Goal: Contribute content

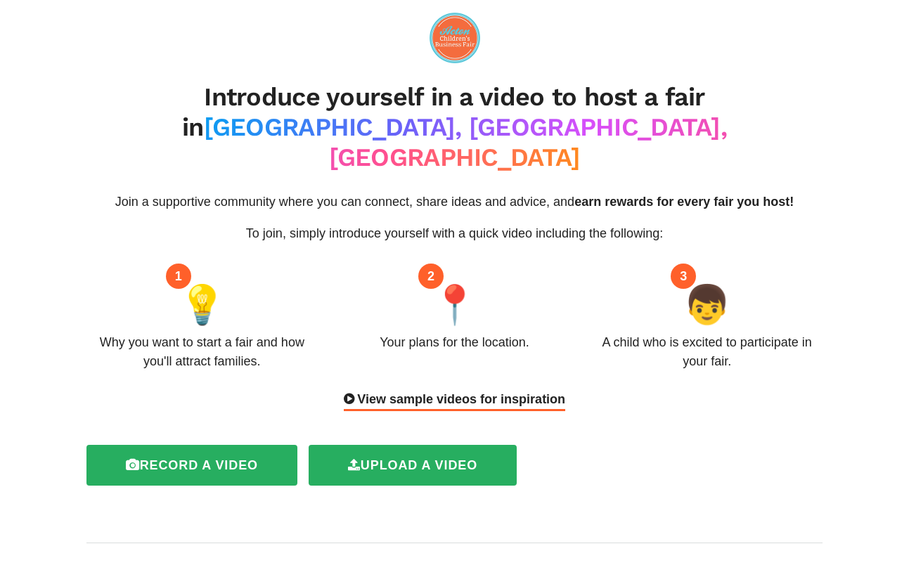
drag, startPoint x: 91, startPoint y: 305, endPoint x: 214, endPoint y: 332, distance: 125.2
click at [214, 333] on div "Why you want to start a fair and how you'll attract families." at bounding box center [201, 352] width 231 height 38
click at [354, 314] on div "2 📍 Your plans for the location." at bounding box center [454, 323] width 252 height 95
drag, startPoint x: 354, startPoint y: 301, endPoint x: 562, endPoint y: 308, distance: 208.2
click at [562, 308] on div "2 📍 Your plans for the location." at bounding box center [454, 323] width 252 height 95
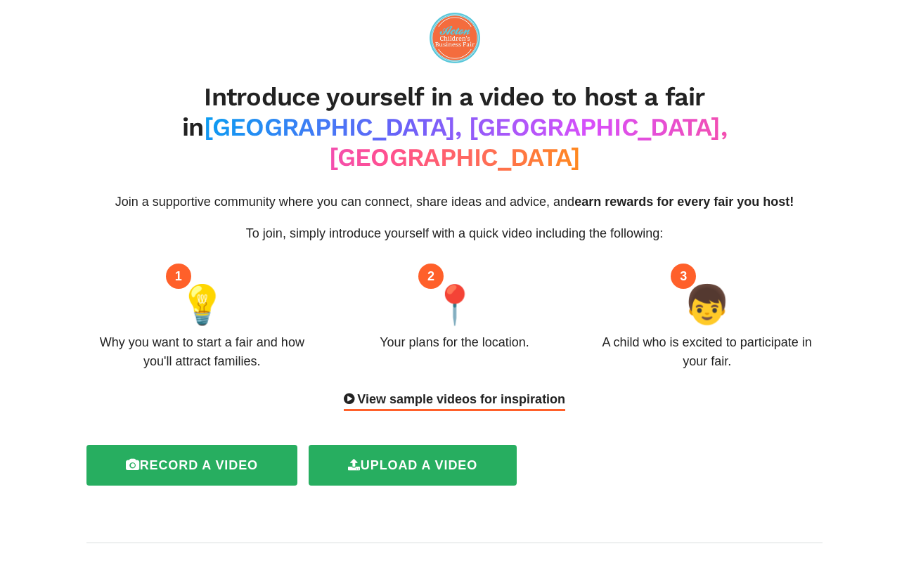
click at [534, 321] on div "2 📍 Your plans for the location." at bounding box center [454, 323] width 252 height 95
drag, startPoint x: 544, startPoint y: 322, endPoint x: 360, endPoint y: 302, distance: 185.2
click at [360, 302] on div "2 📍 Your plans for the location." at bounding box center [454, 323] width 252 height 95
click at [419, 333] on div "Your plans for the location." at bounding box center [454, 342] width 149 height 19
drag, startPoint x: 371, startPoint y: 311, endPoint x: 562, endPoint y: 313, distance: 191.2
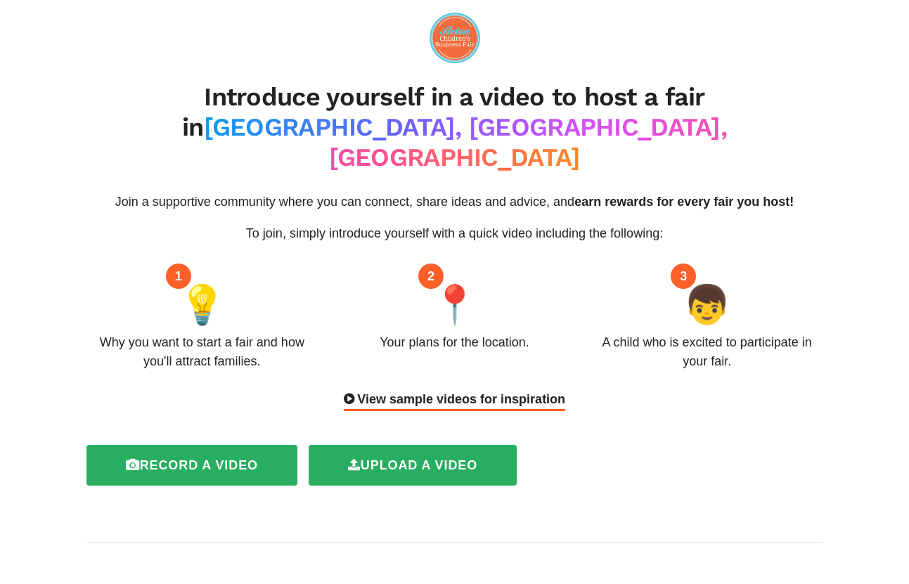
click at [562, 313] on div "2 📍 Your plans for the location." at bounding box center [454, 323] width 252 height 95
drag, startPoint x: 609, startPoint y: 307, endPoint x: 761, endPoint y: 353, distance: 159.2
click at [761, 353] on div "Join a supportive community where you can connect, share ideas and advice, and …" at bounding box center [455, 302] width 758 height 219
click at [247, 352] on div "Join a supportive community where you can connect, share ideas and advice, and …" at bounding box center [455, 302] width 758 height 219
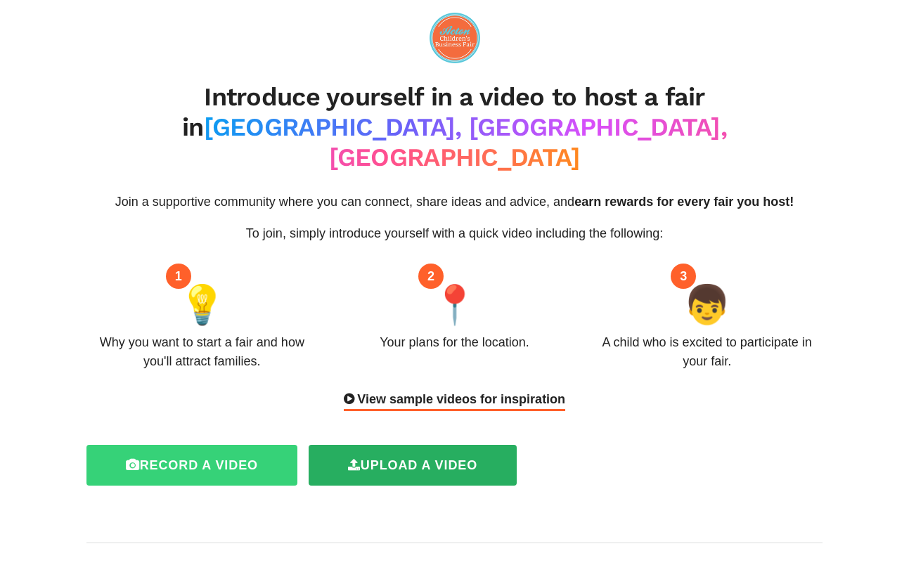
click at [238, 445] on label "Record a video" at bounding box center [191, 465] width 211 height 41
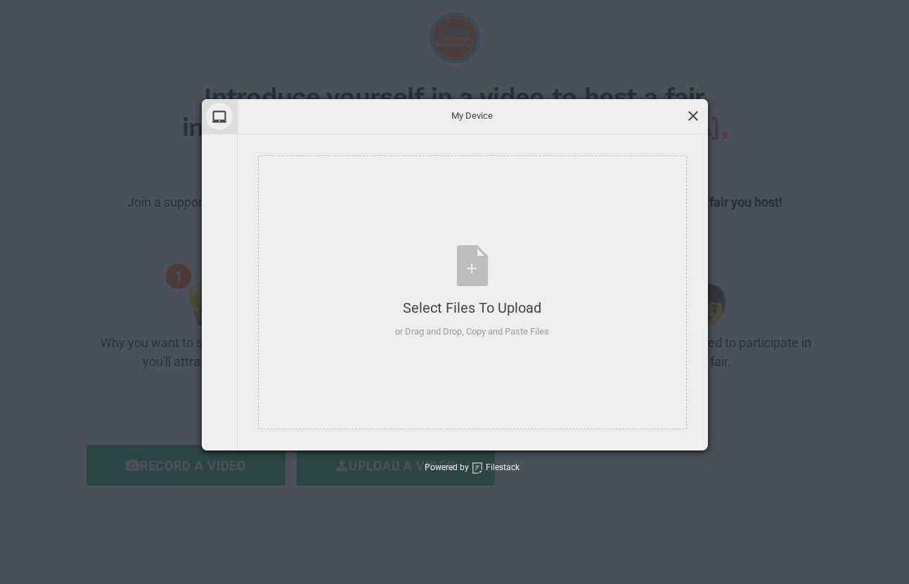
click at [692, 114] on span at bounding box center [692, 115] width 15 height 15
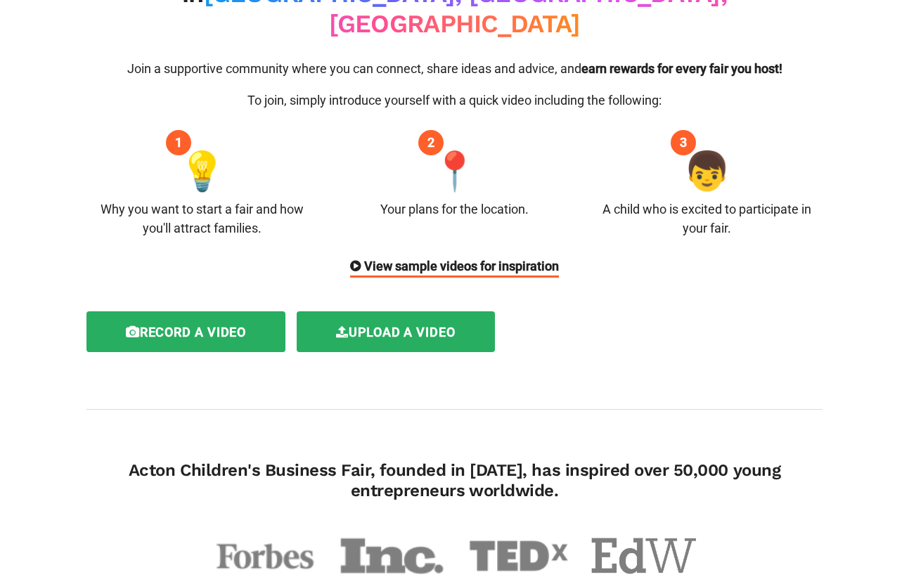
scroll to position [117, 0]
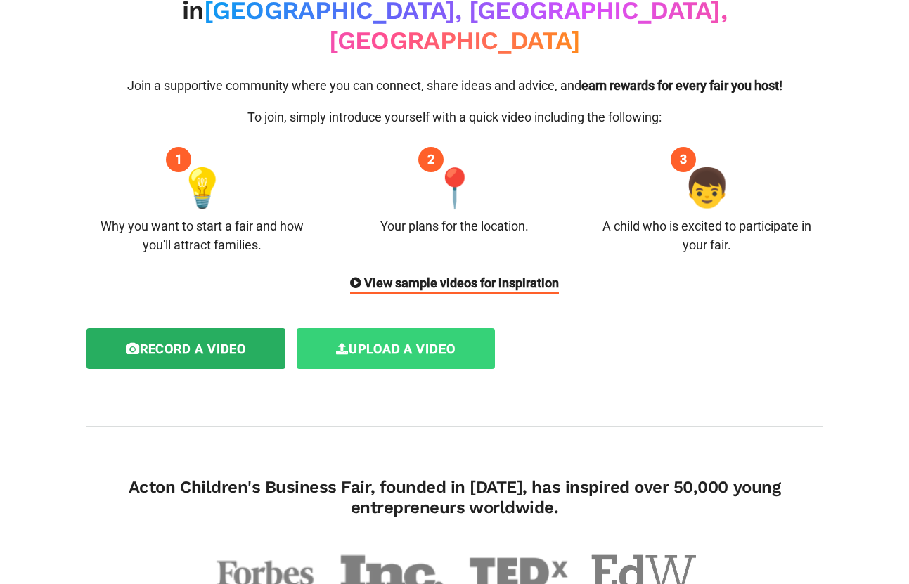
click at [333, 328] on label "Upload a video" at bounding box center [396, 348] width 198 height 41
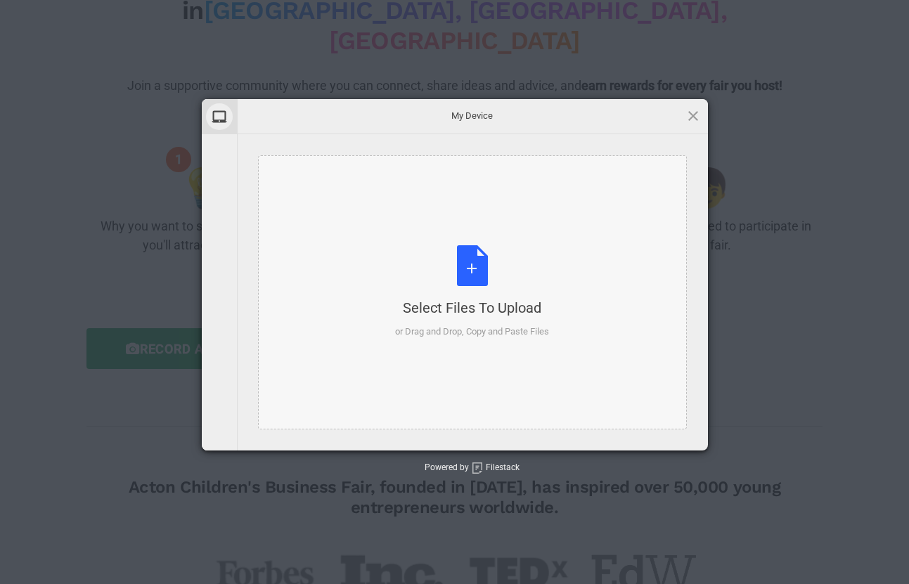
click at [486, 249] on div "Select Files to Upload or Drag and Drop, Copy and Paste Files" at bounding box center [472, 291] width 154 height 93
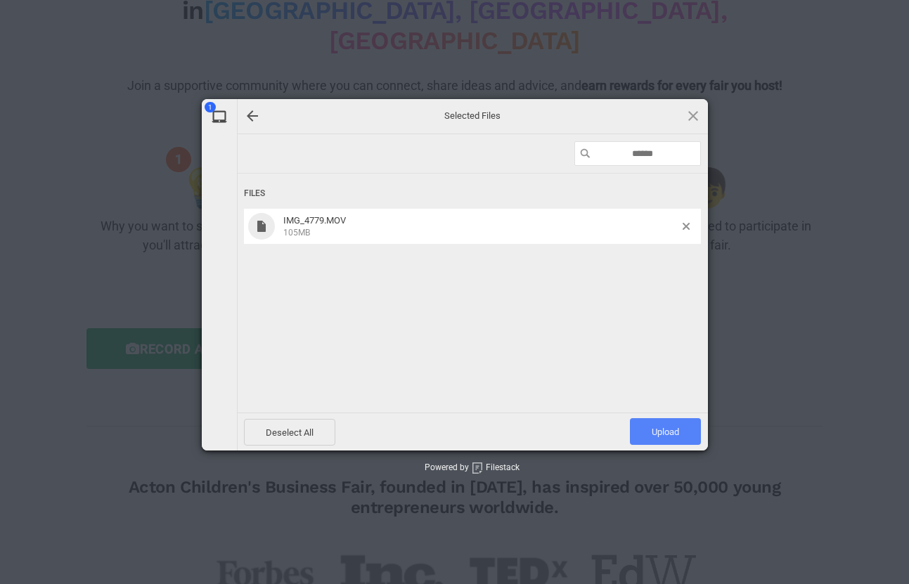
click at [666, 423] on span "Upload 1" at bounding box center [665, 431] width 71 height 27
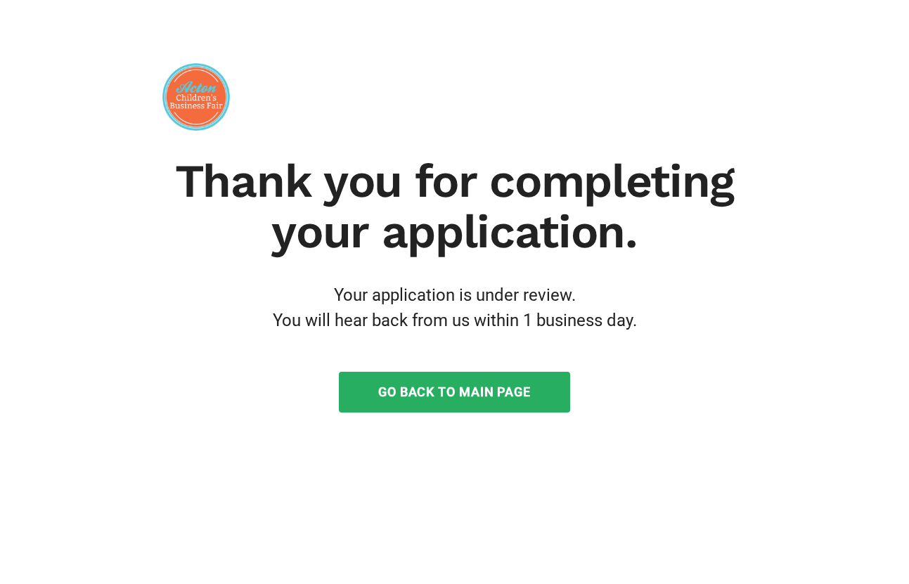
scroll to position [0, 0]
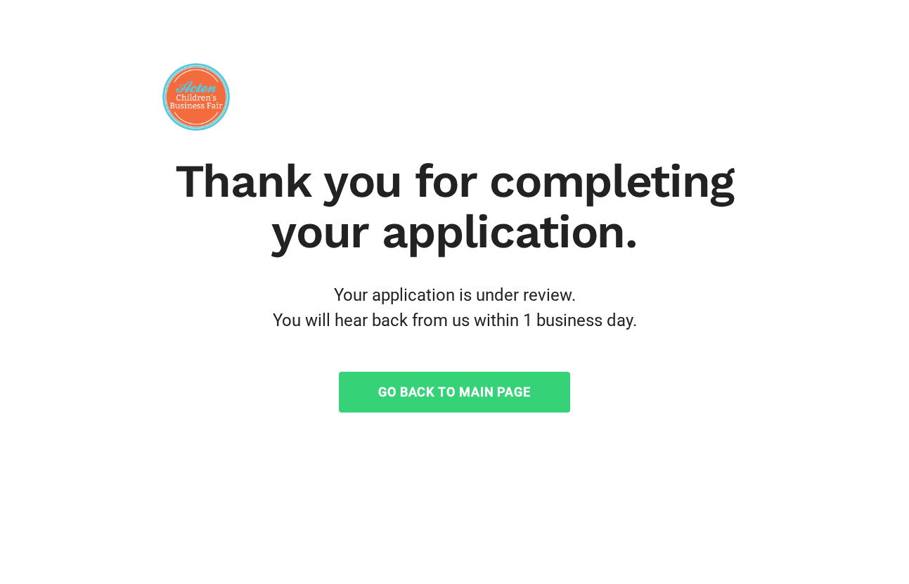
click at [470, 386] on link "Go Back to Main Page" at bounding box center [454, 392] width 231 height 41
